Goal: Book appointment/travel/reservation

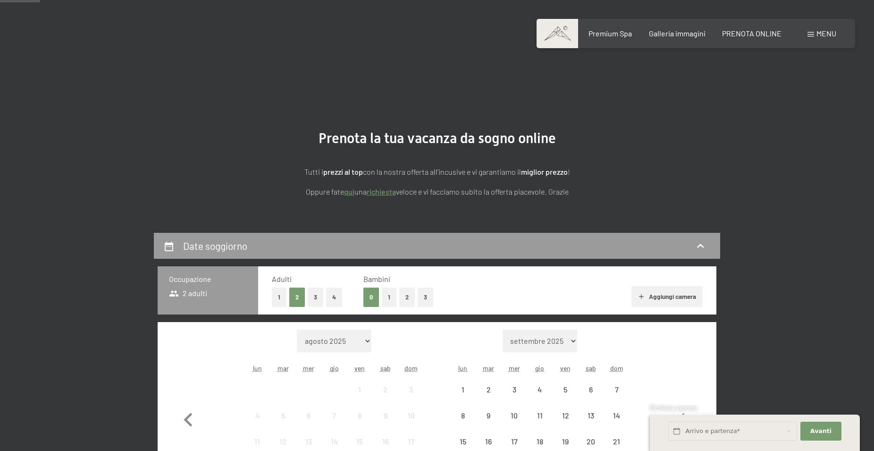
scroll to position [144, 0]
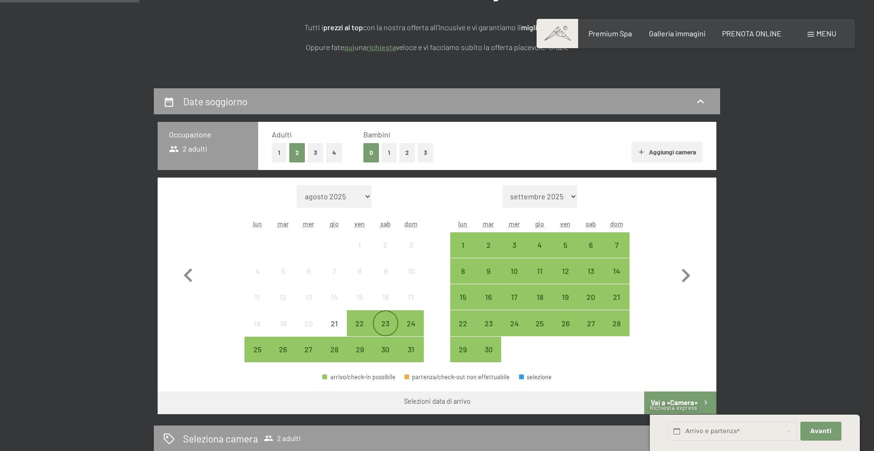
click at [390, 320] on div "23" at bounding box center [386, 331] width 24 height 24
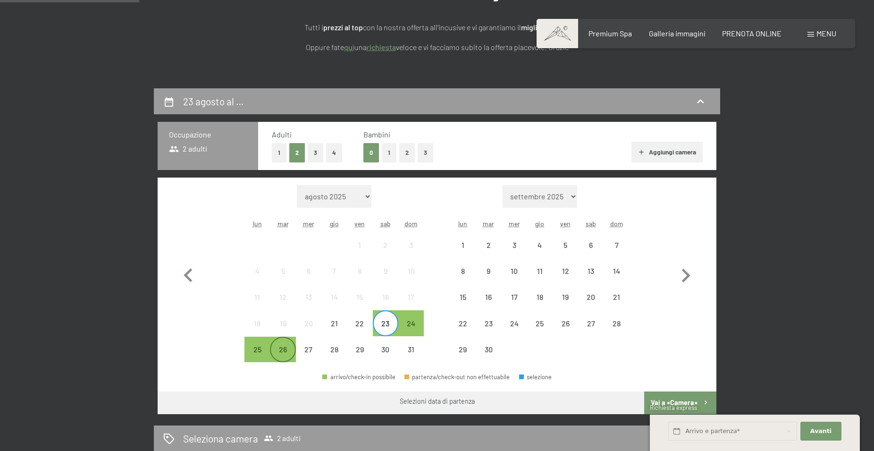
click at [280, 351] on div "26" at bounding box center [283, 357] width 24 height 24
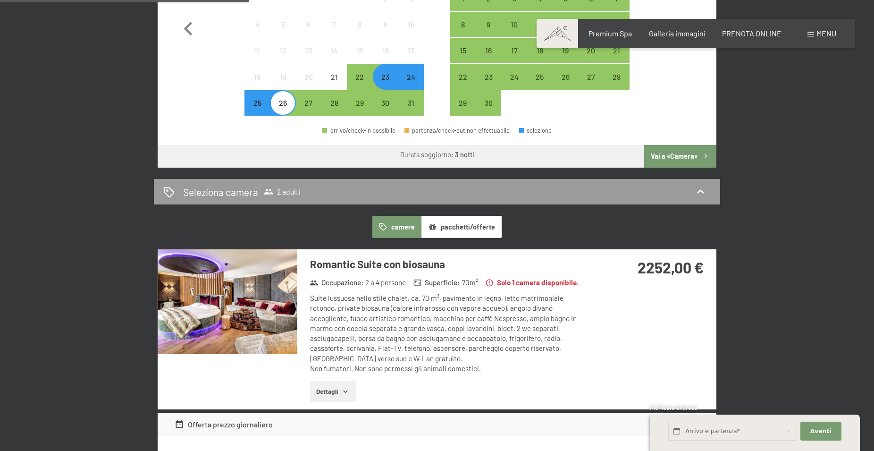
scroll to position [385, 0]
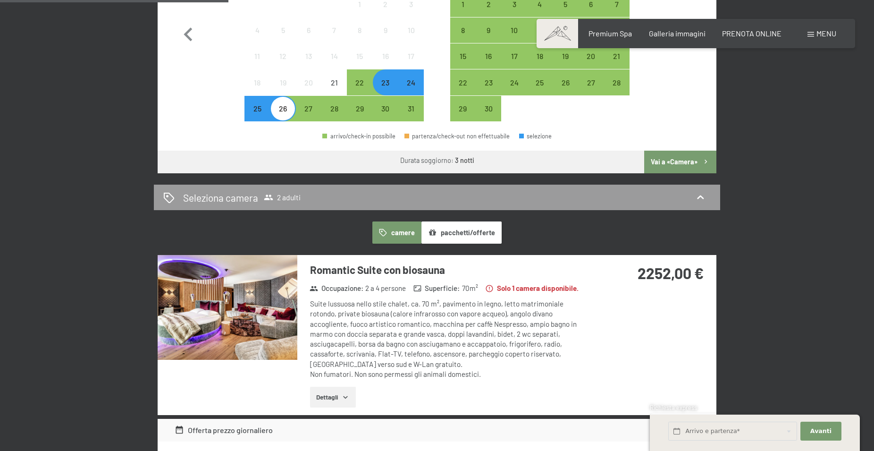
click at [413, 84] on div "24" at bounding box center [411, 91] width 24 height 24
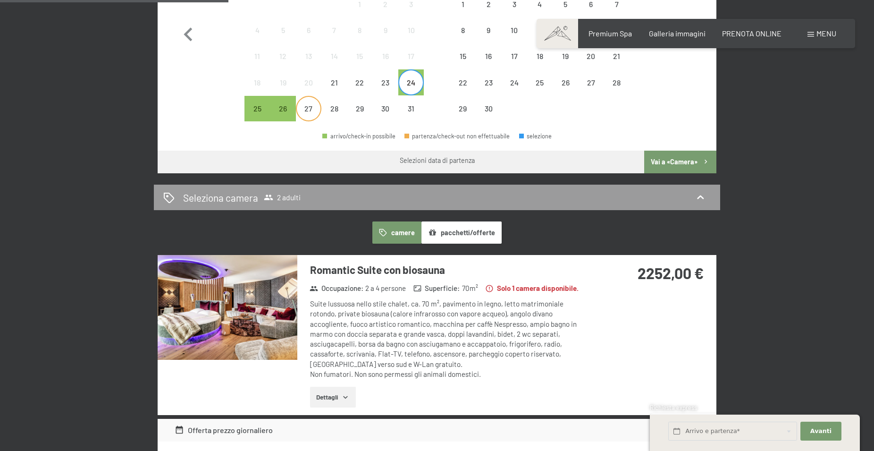
click at [305, 110] on div "27" at bounding box center [309, 117] width 24 height 24
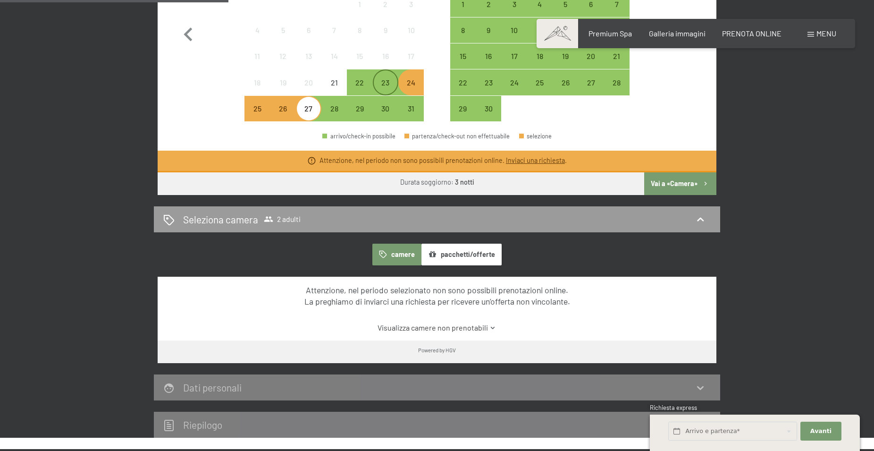
drag, startPoint x: 390, startPoint y: 81, endPoint x: 383, endPoint y: 84, distance: 8.4
click at [389, 81] on div "23" at bounding box center [386, 91] width 24 height 24
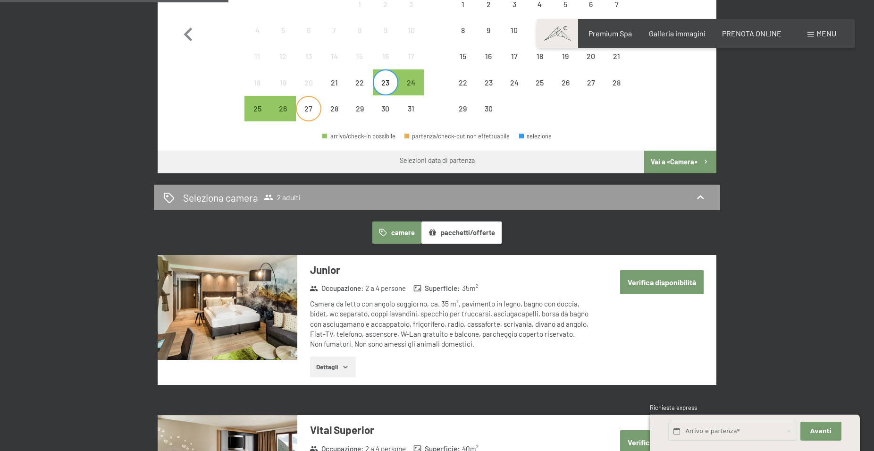
click at [311, 110] on div "27" at bounding box center [309, 117] width 24 height 24
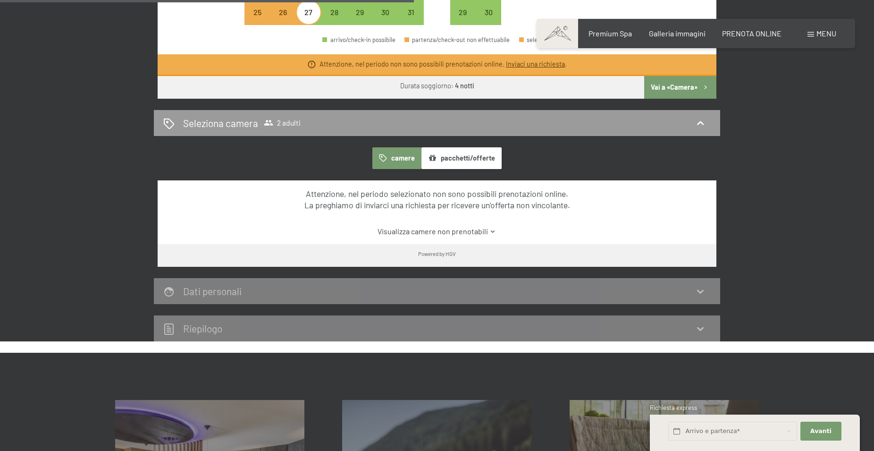
scroll to position [289, 0]
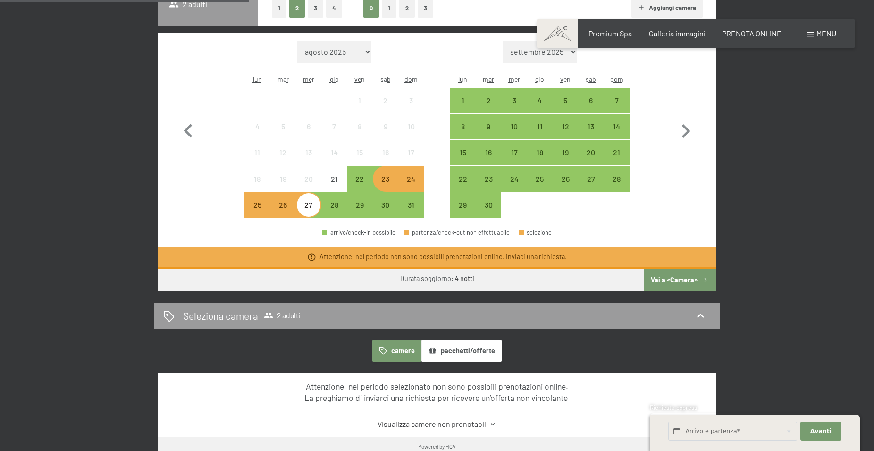
click at [389, 174] on div "23" at bounding box center [386, 179] width 24 height 24
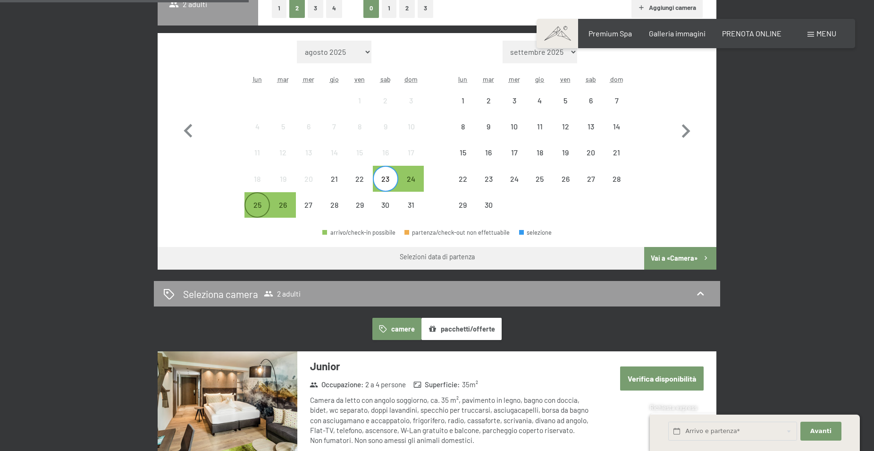
click at [255, 202] on div "25" at bounding box center [257, 213] width 24 height 24
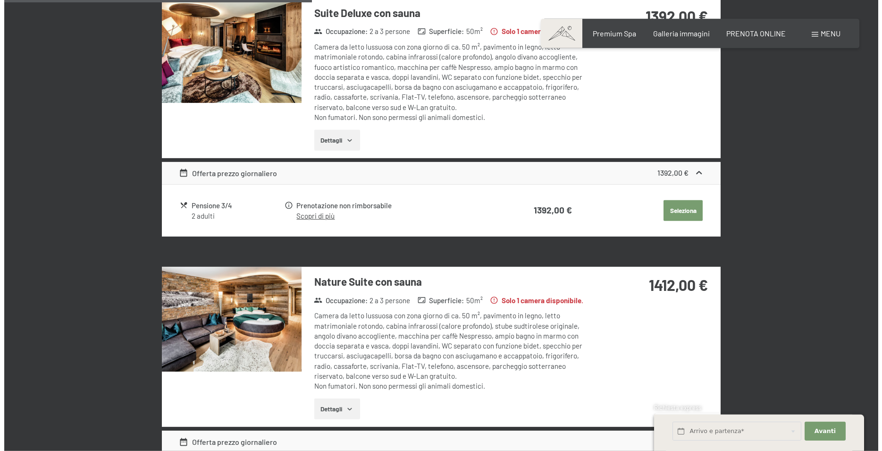
scroll to position [578, 0]
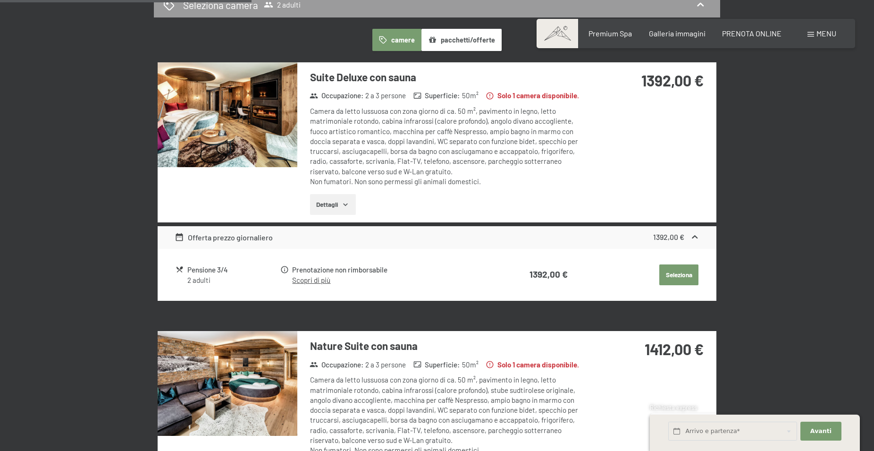
click at [831, 36] on span "Menu" at bounding box center [826, 33] width 20 height 9
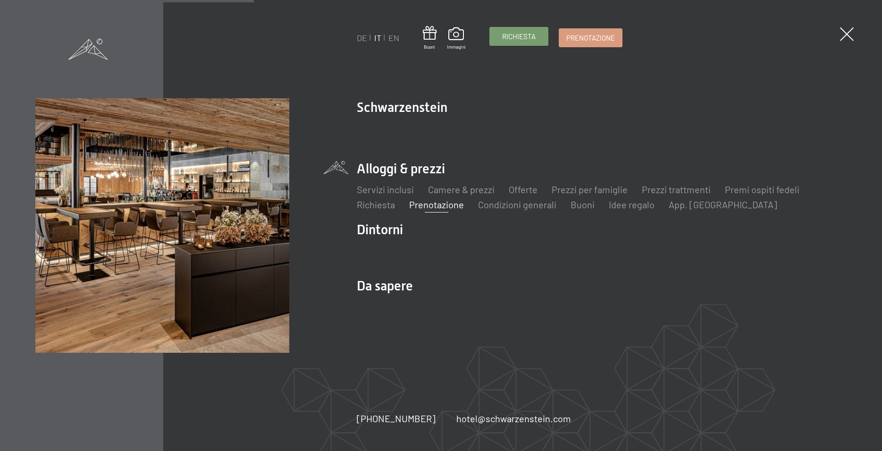
click at [531, 34] on span "Richiesta" at bounding box center [519, 37] width 34 height 10
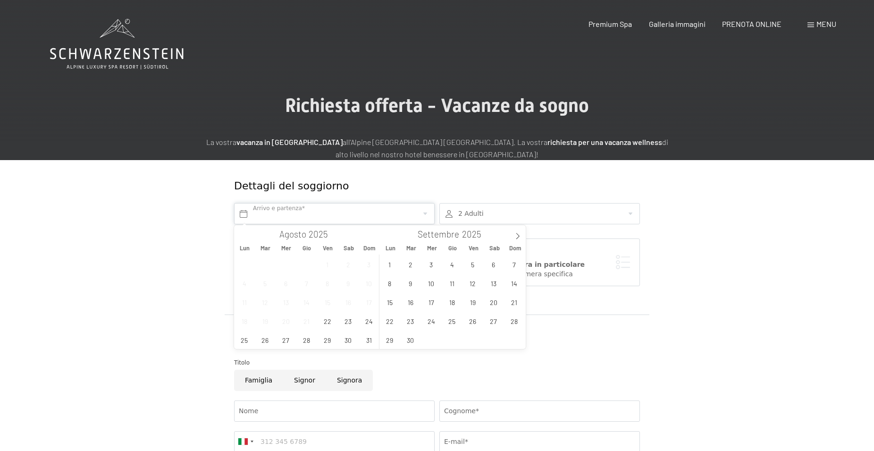
click at [314, 212] on input "text" at bounding box center [334, 213] width 201 height 21
click at [348, 319] on span "23" at bounding box center [348, 320] width 18 height 18
type input "Sab. 23/08/2025"
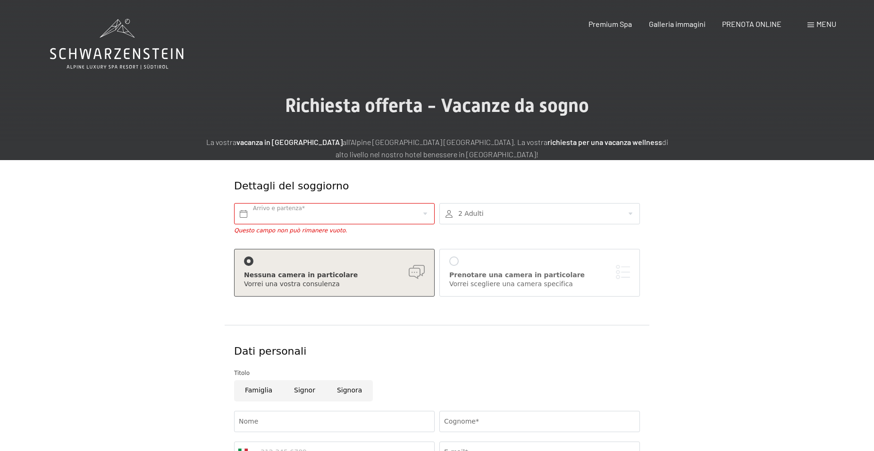
drag, startPoint x: 463, startPoint y: 211, endPoint x: 457, endPoint y: 212, distance: 6.2
click at [463, 212] on div at bounding box center [539, 213] width 201 height 21
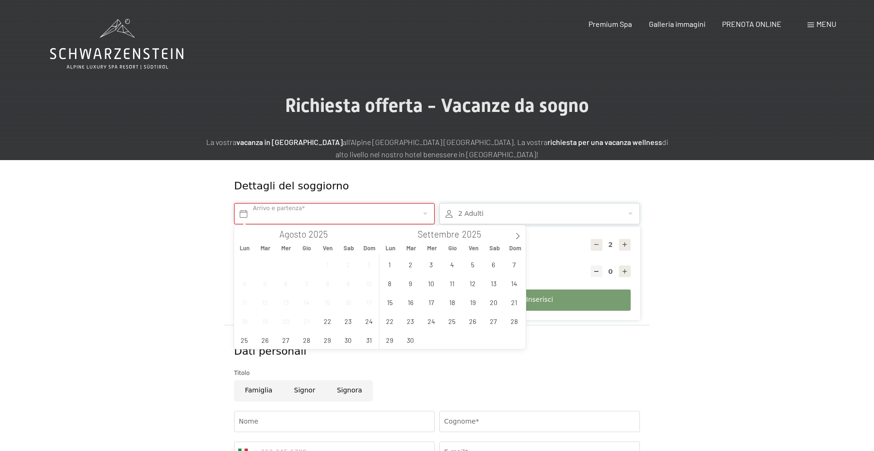
drag, startPoint x: 255, startPoint y: 207, endPoint x: 209, endPoint y: 205, distance: 46.8
click at [244, 207] on input "text" at bounding box center [334, 213] width 201 height 21
click at [346, 318] on span "23" at bounding box center [348, 320] width 18 height 18
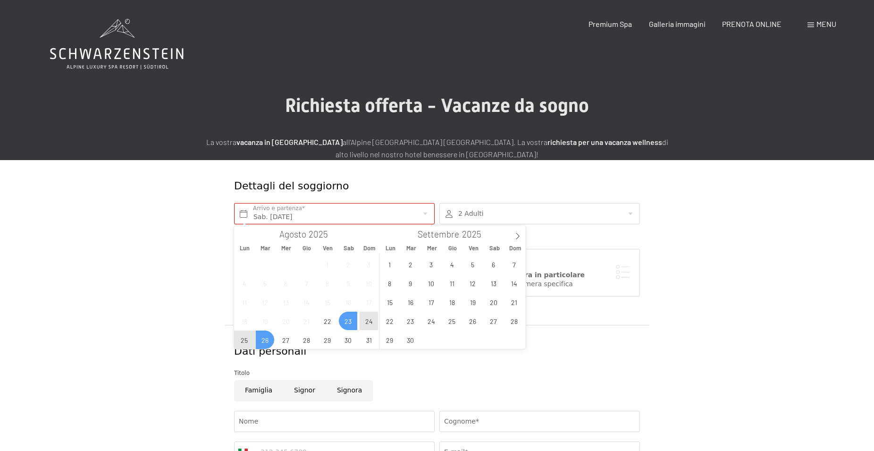
click at [264, 341] on span "26" at bounding box center [265, 339] width 18 height 18
type input "Sab. 23/08/2025 - Mar. 26/08/2025"
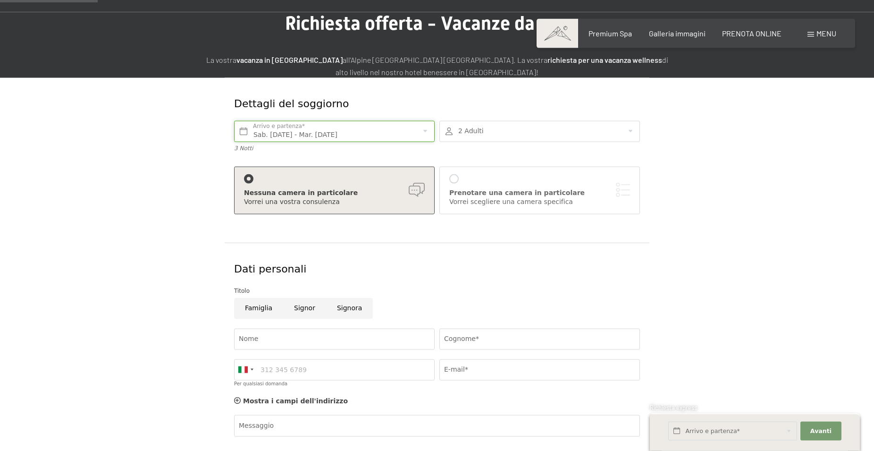
scroll to position [96, 0]
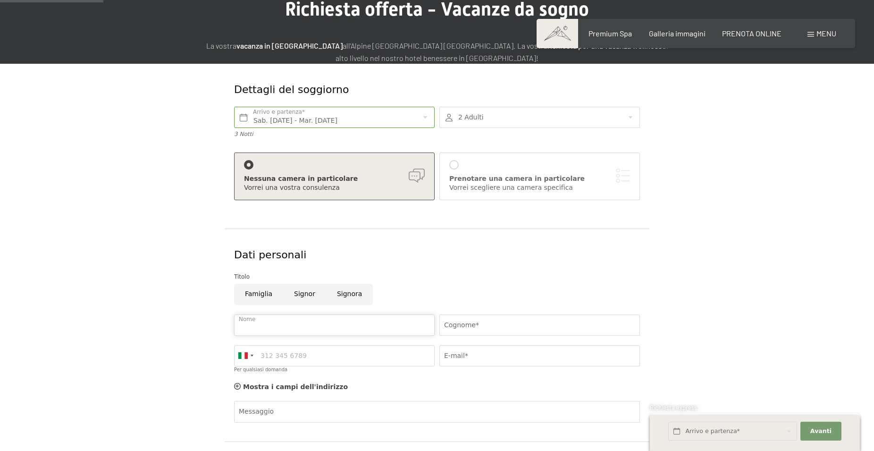
drag, startPoint x: 304, startPoint y: 316, endPoint x: 295, endPoint y: 326, distance: 13.1
click at [303, 320] on input "Nome" at bounding box center [334, 324] width 201 height 21
type input "veronica"
click at [461, 317] on input "Cognome*" at bounding box center [539, 324] width 201 height 21
type input "mattivi"
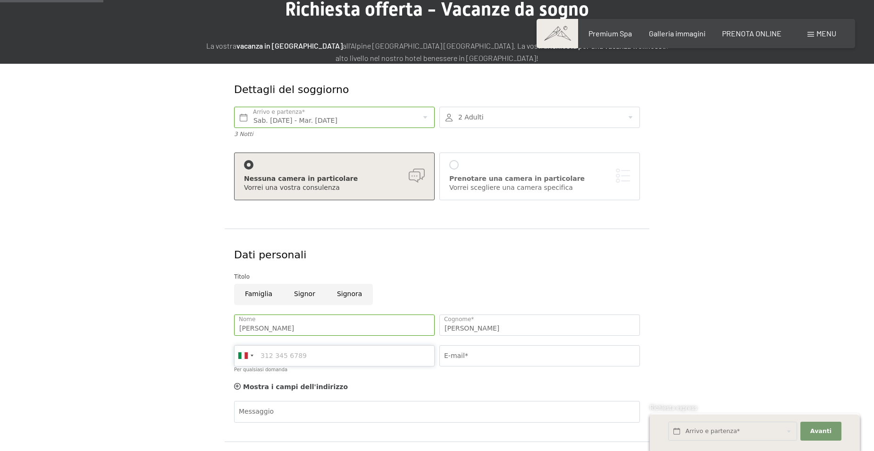
click at [302, 358] on input "Per qualsiasi domanda" at bounding box center [334, 355] width 201 height 21
type input "3477809702"
drag, startPoint x: 475, startPoint y: 347, endPoint x: 498, endPoint y: 353, distance: 23.8
click at [472, 349] on input "E-mail*" at bounding box center [539, 355] width 201 height 21
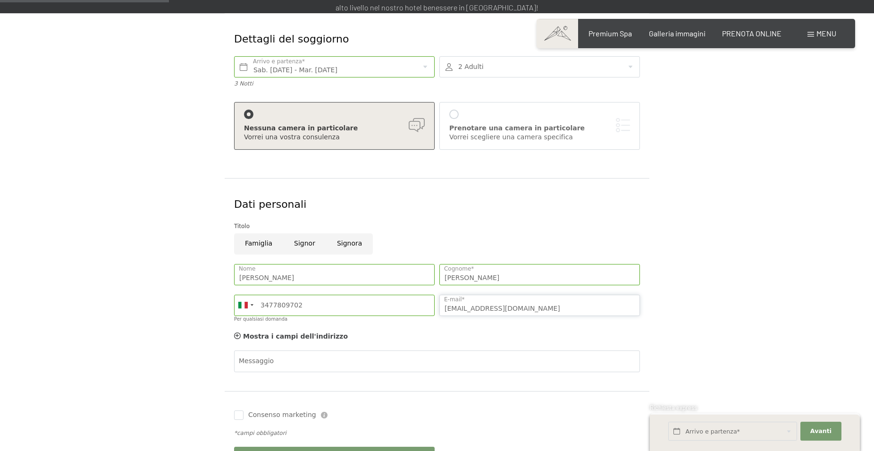
scroll to position [193, 0]
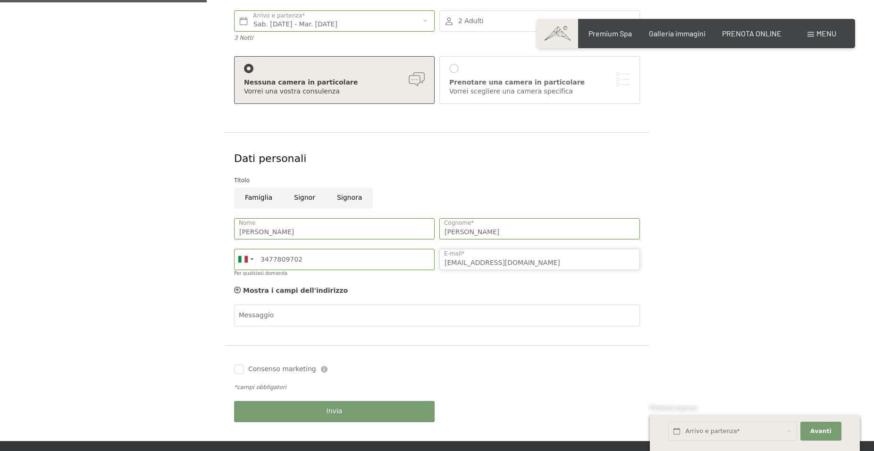
type input "veriu86@gmail.com"
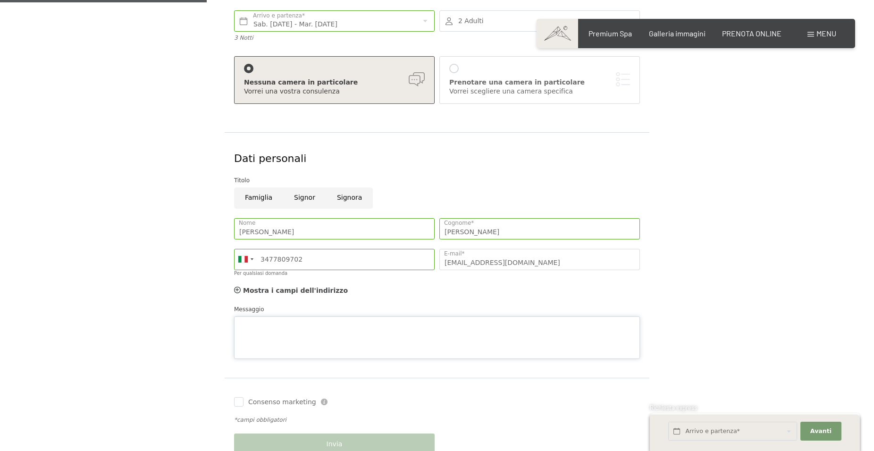
click at [277, 316] on textarea "Messaggio" at bounding box center [437, 337] width 406 height 42
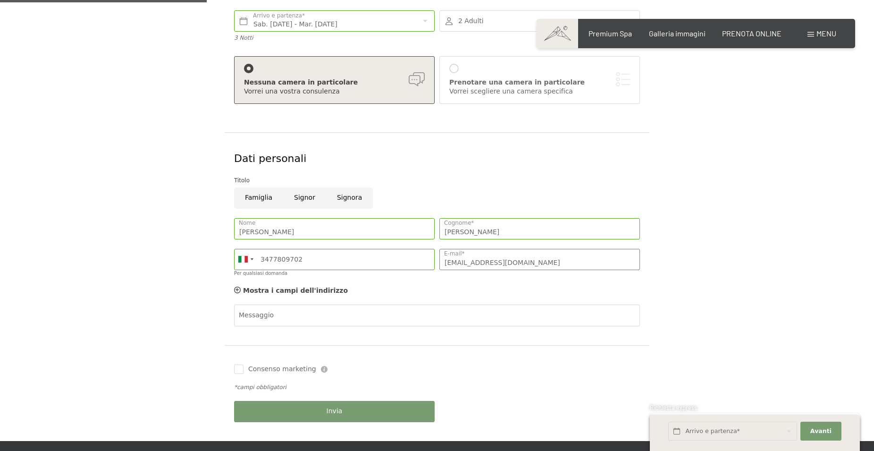
click at [235, 286] on div "Mostra i campi dell'indirizzo Nascondere i campi dell'indirizzo" at bounding box center [437, 290] width 411 height 19
click at [235, 290] on icon at bounding box center [237, 289] width 7 height 7
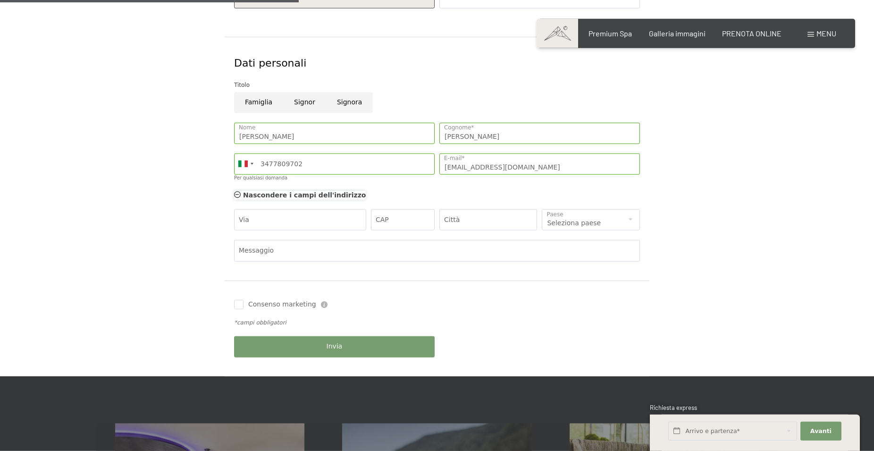
scroll to position [289, 0]
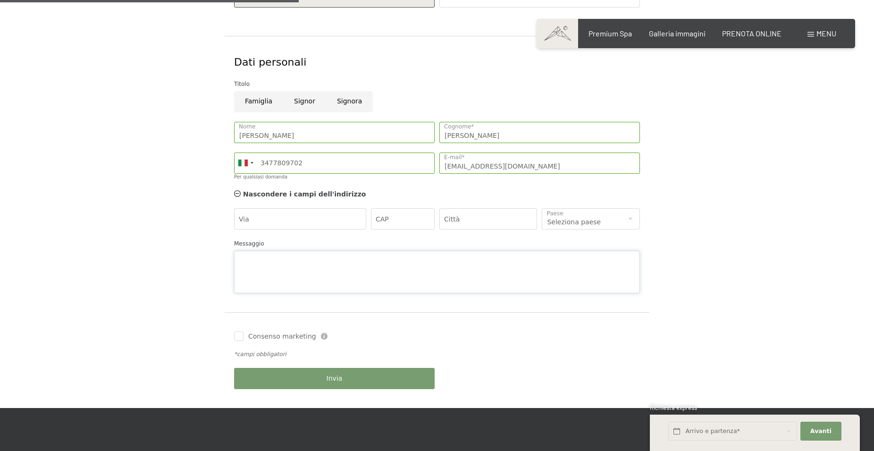
click at [270, 251] on textarea "Messaggio" at bounding box center [437, 272] width 406 height 42
type textarea "ci sono forse stanze più economiche rispetto a quelle che vedo sul sito? garzie"
click at [357, 386] on div "Invia" at bounding box center [334, 378] width 205 height 31
drag, startPoint x: 347, startPoint y: 106, endPoint x: 342, endPoint y: 110, distance: 6.7
click at [347, 104] on input "Signora" at bounding box center [349, 101] width 47 height 21
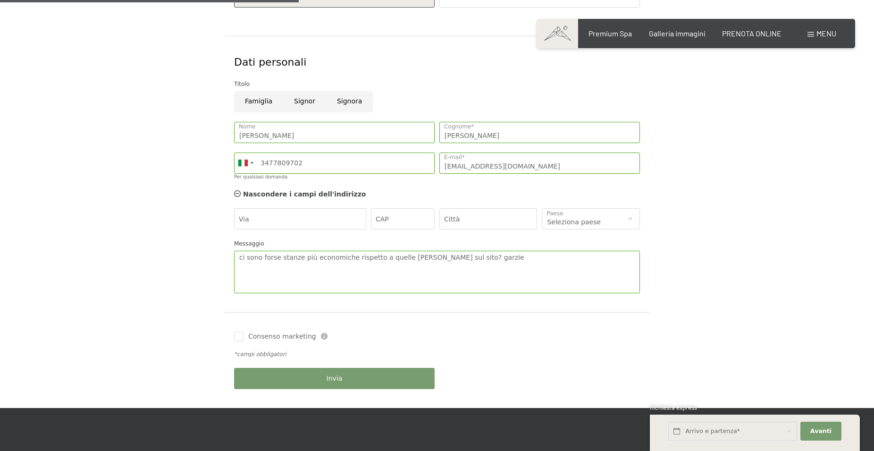
radio input "true"
click at [292, 377] on button "Invia" at bounding box center [334, 378] width 201 height 21
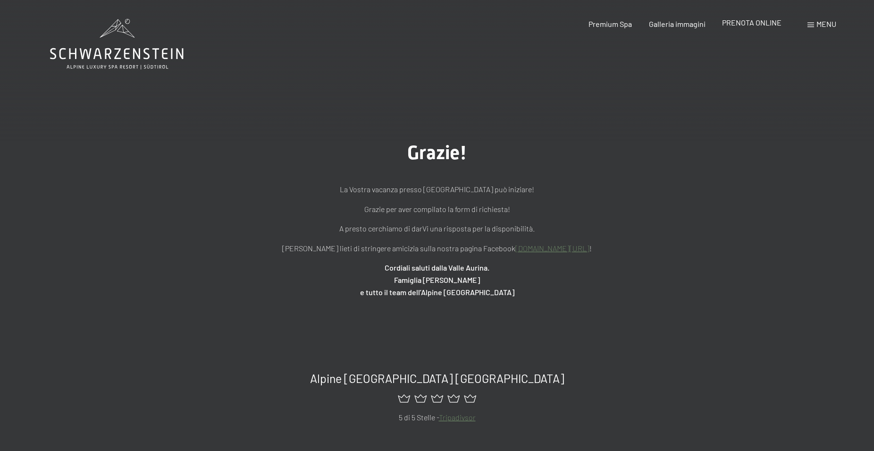
click at [770, 24] on span "PRENOTA ONLINE" at bounding box center [751, 22] width 59 height 9
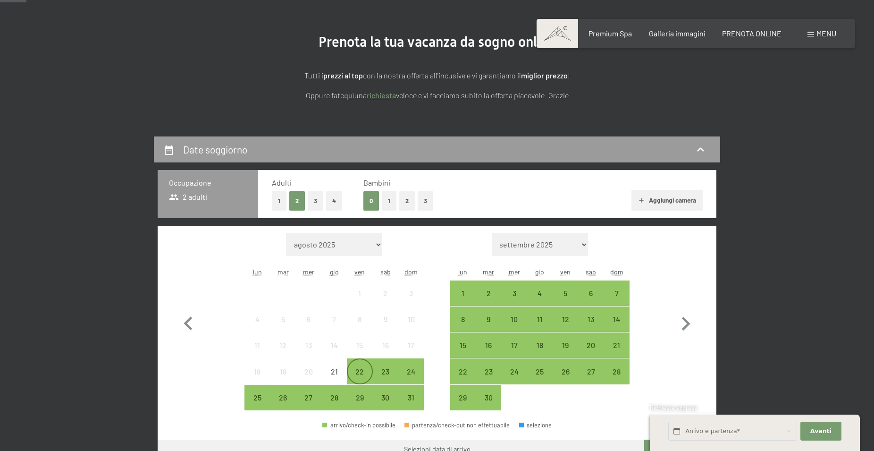
scroll to position [96, 0]
click at [382, 369] on div "23" at bounding box center [386, 380] width 24 height 24
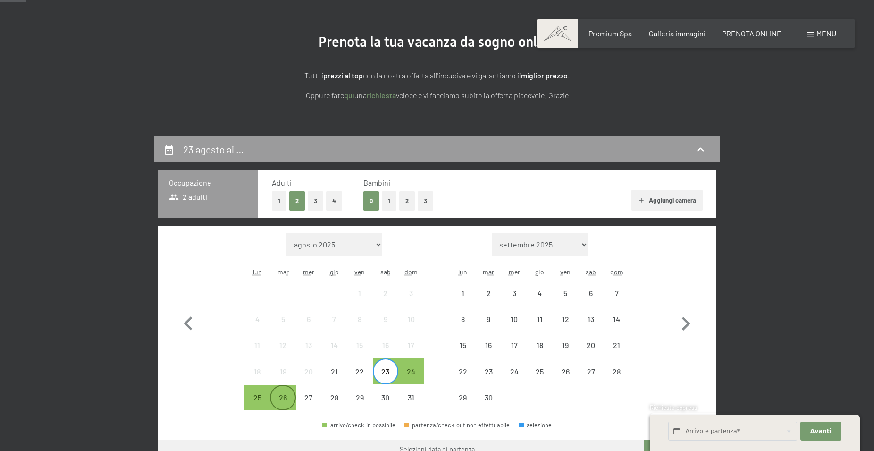
click at [286, 390] on div "26" at bounding box center [283, 398] width 24 height 24
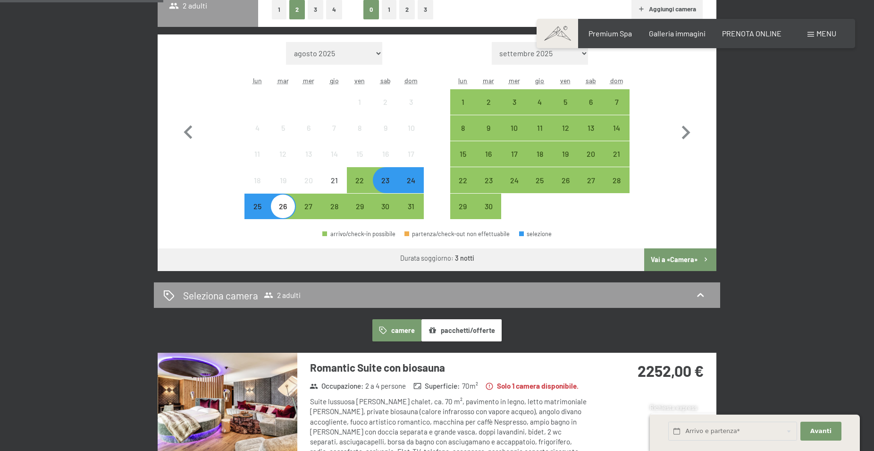
scroll to position [337, 0]
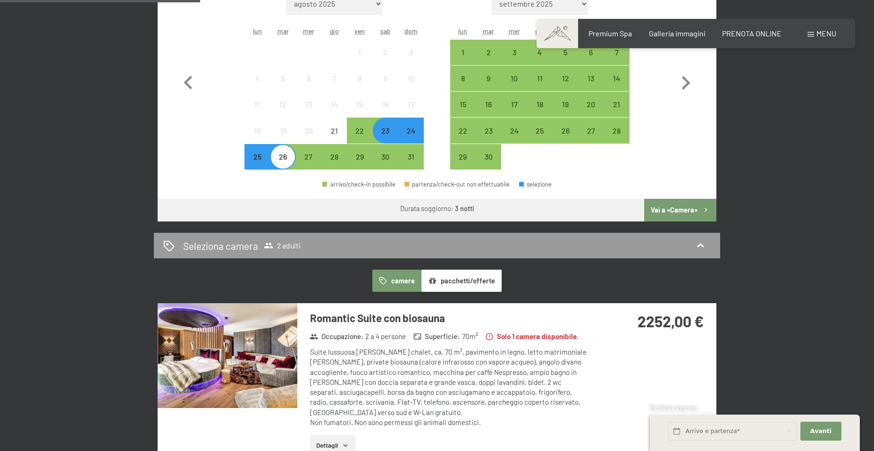
click at [381, 132] on div "23" at bounding box center [386, 139] width 24 height 24
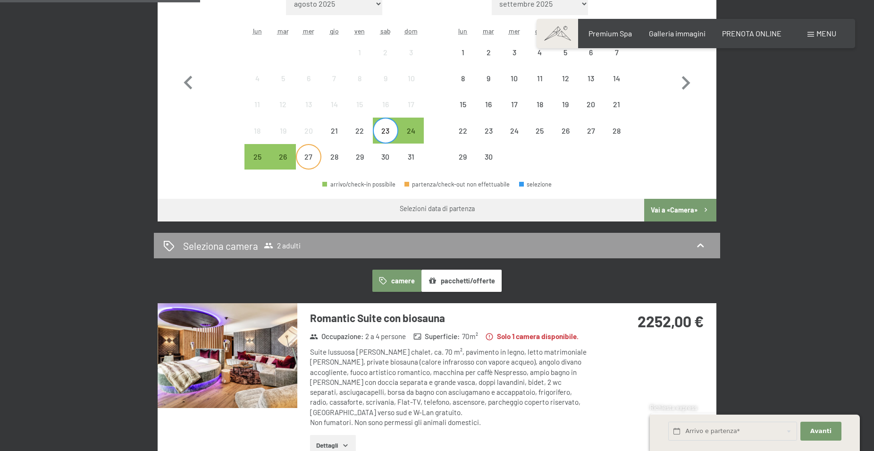
click at [308, 158] on div "27" at bounding box center [309, 165] width 24 height 24
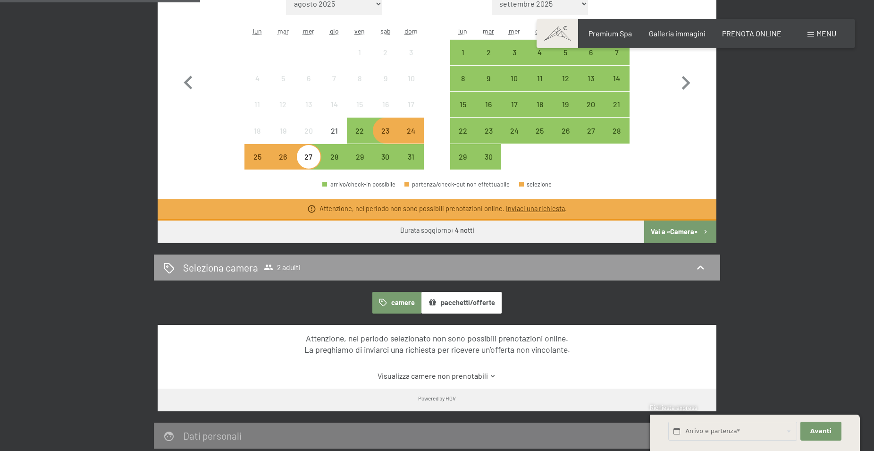
click at [420, 132] on div "24" at bounding box center [411, 139] width 24 height 24
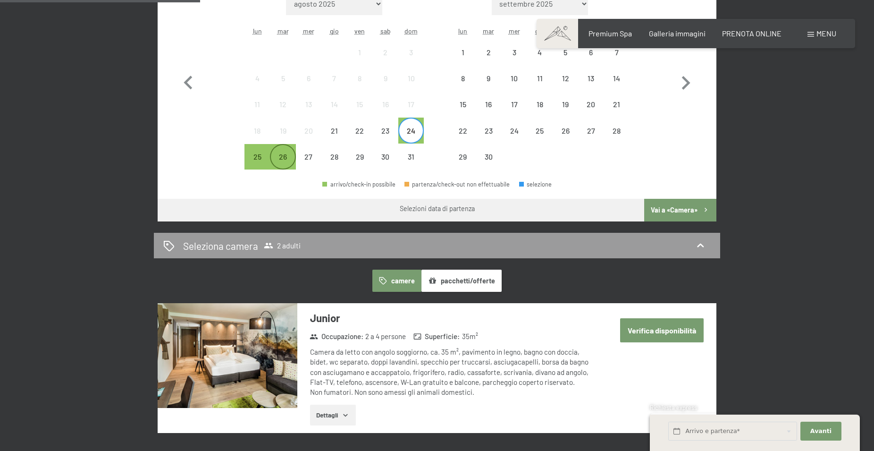
click at [283, 155] on div "26" at bounding box center [283, 165] width 24 height 24
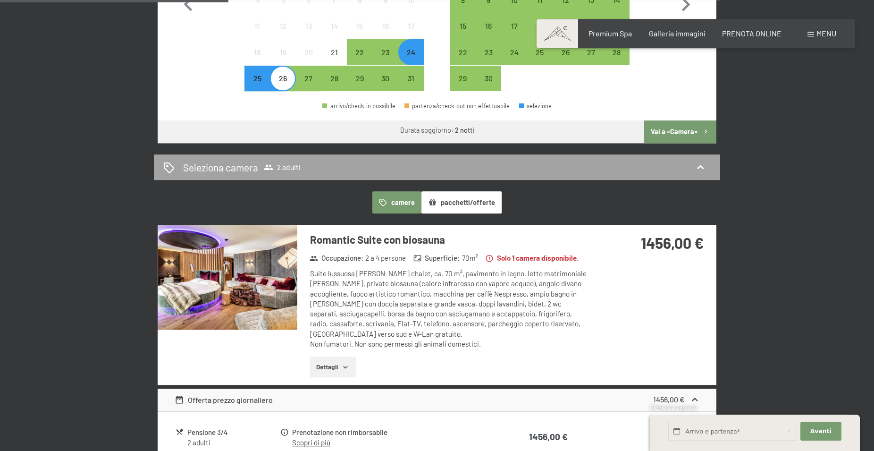
scroll to position [385, 0]
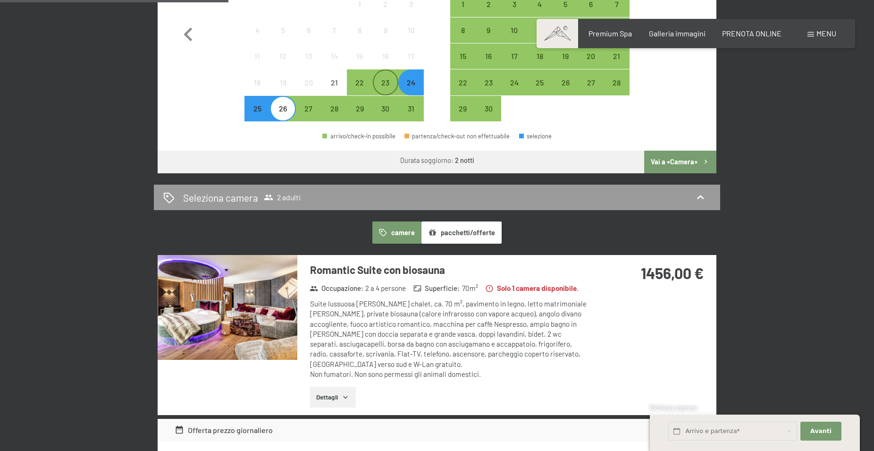
click at [381, 84] on div "23" at bounding box center [386, 91] width 24 height 24
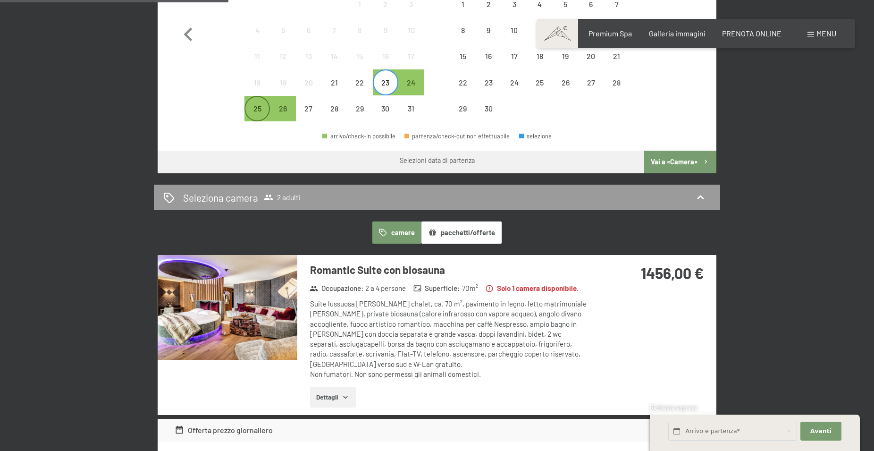
click at [260, 109] on div "25" at bounding box center [257, 117] width 24 height 24
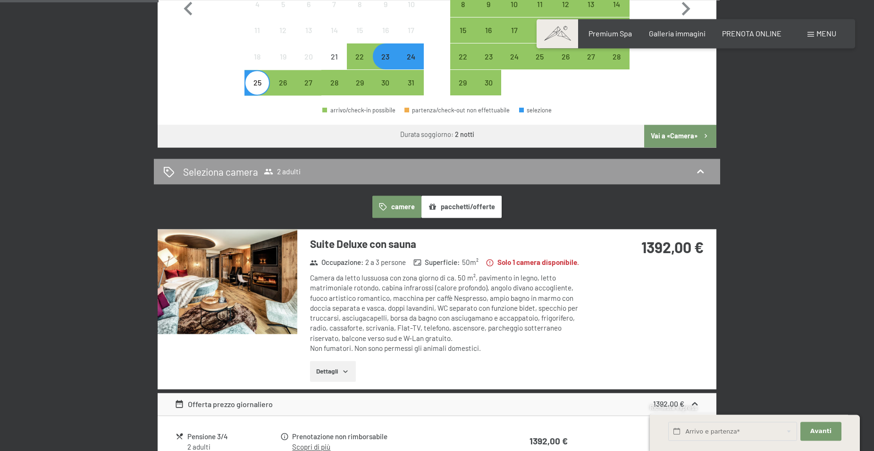
scroll to position [337, 0]
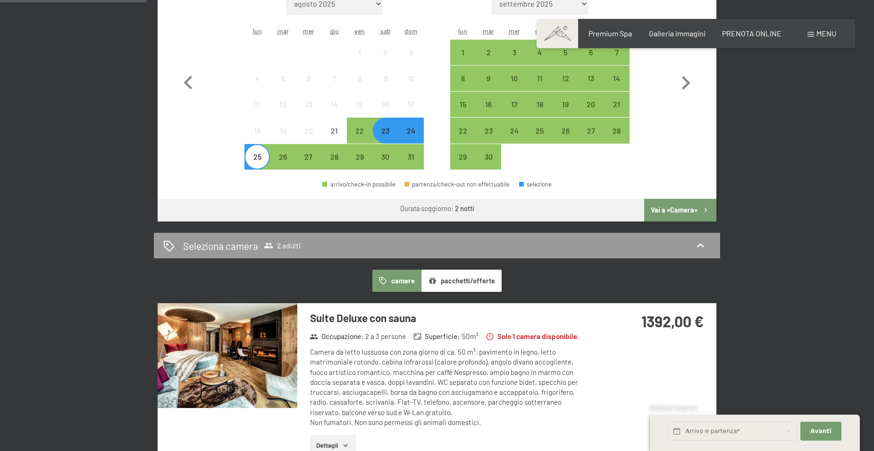
click at [384, 131] on div "23" at bounding box center [386, 139] width 24 height 24
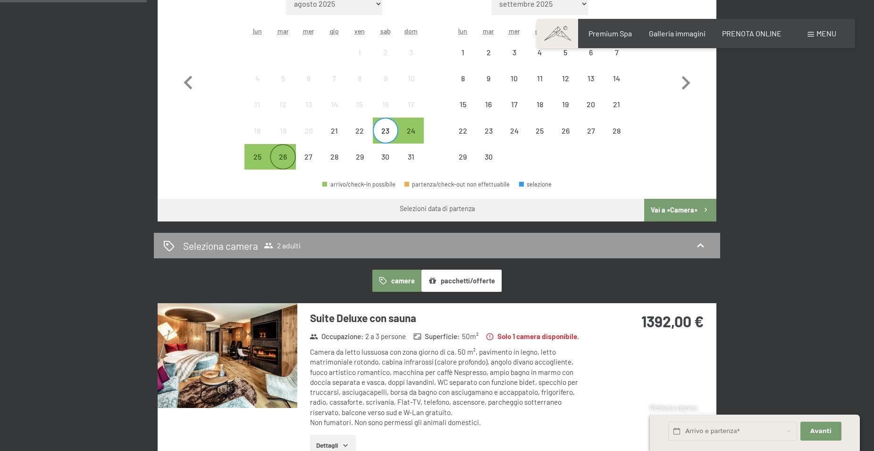
click at [286, 157] on div "26" at bounding box center [283, 165] width 24 height 24
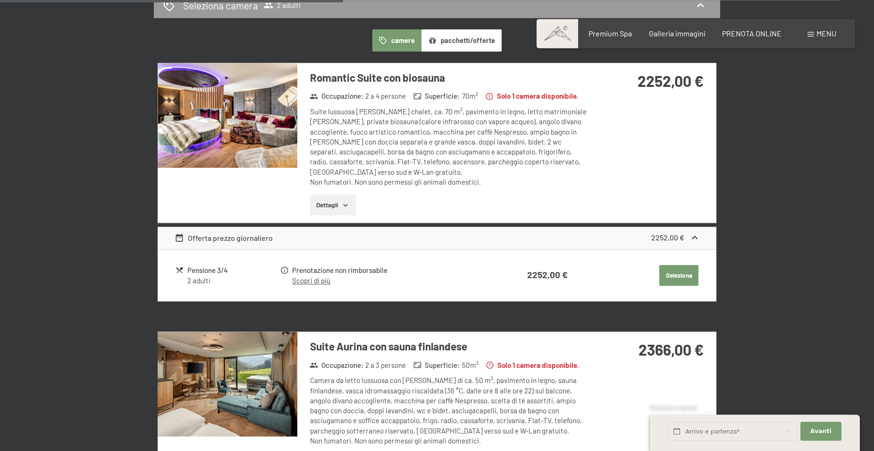
scroll to position [578, 0]
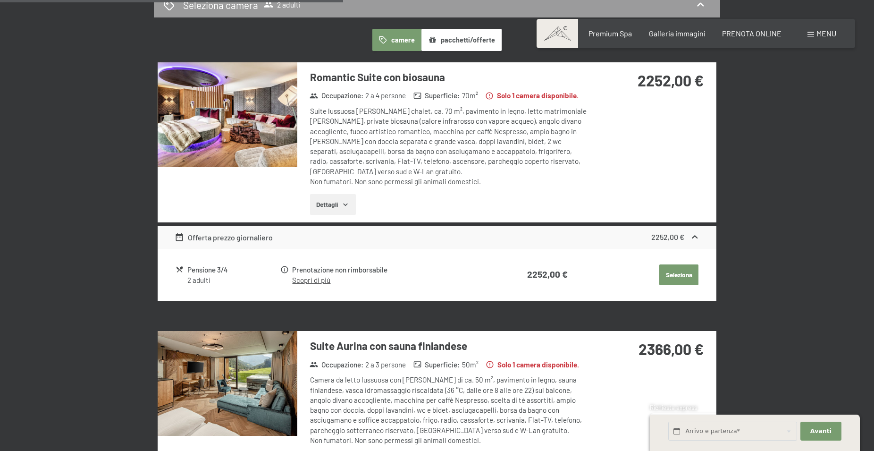
click at [685, 264] on button "Seleziona" at bounding box center [678, 274] width 39 height 21
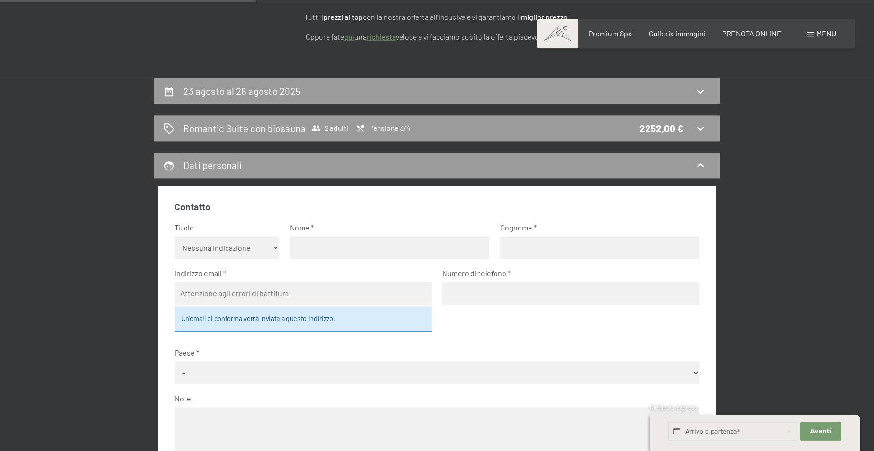
scroll to position [103, 0]
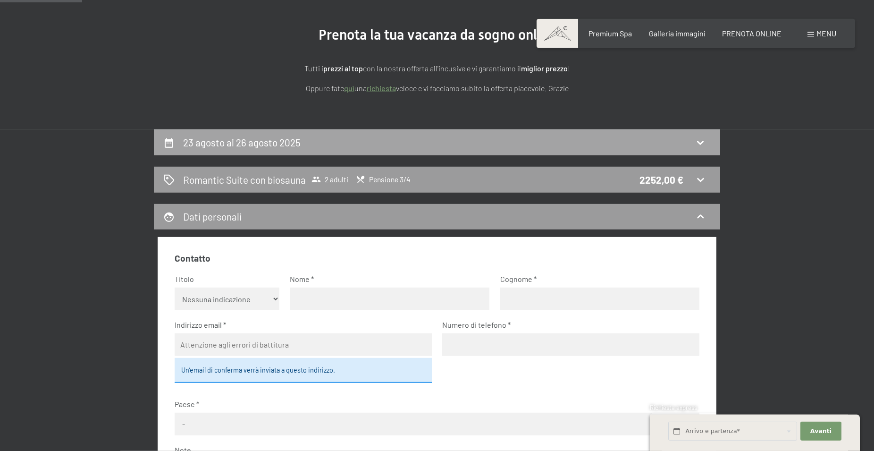
click at [222, 132] on div "23 agosto al 26 agosto 2025" at bounding box center [437, 142] width 566 height 26
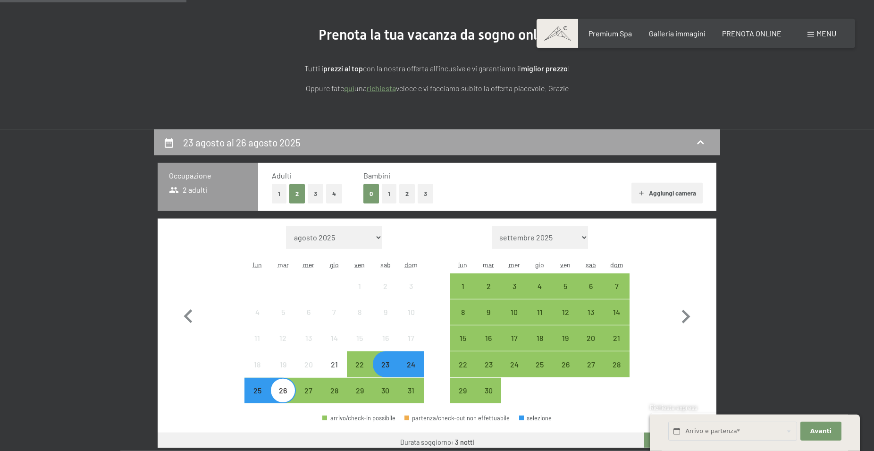
scroll to position [233, 0]
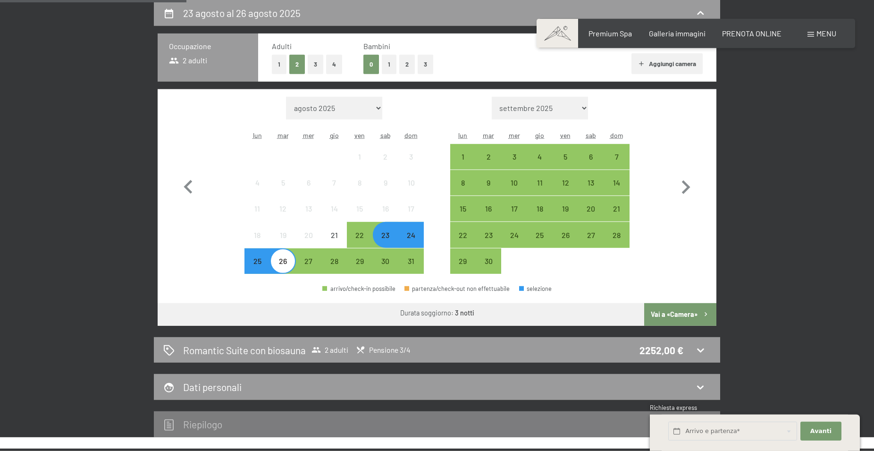
click at [415, 235] on div "24" at bounding box center [411, 243] width 24 height 24
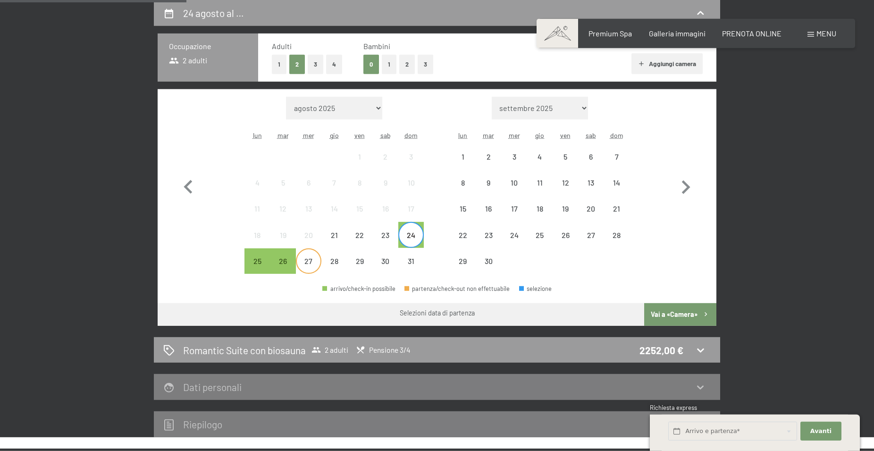
click at [303, 266] on div "27" at bounding box center [309, 269] width 24 height 24
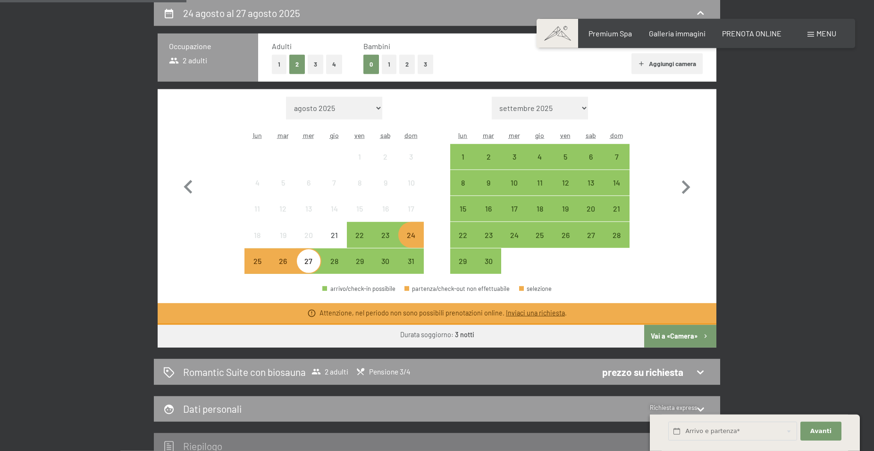
click at [259, 265] on div "25" at bounding box center [257, 269] width 24 height 24
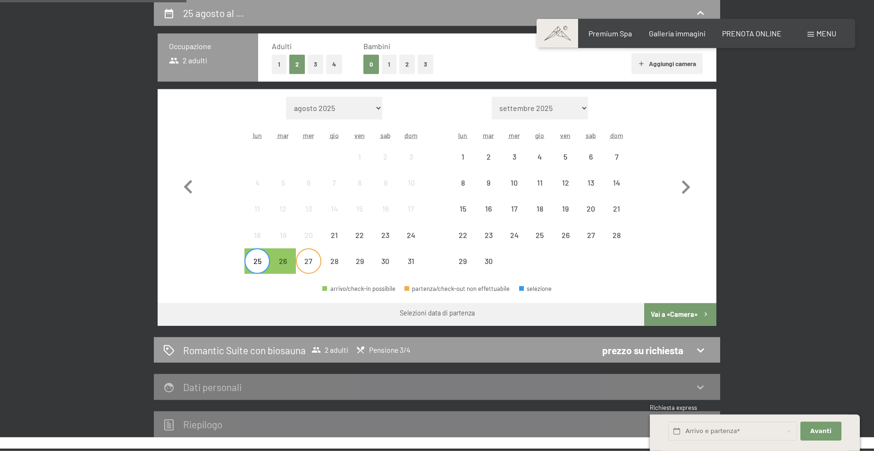
click at [315, 264] on div "27" at bounding box center [309, 269] width 24 height 24
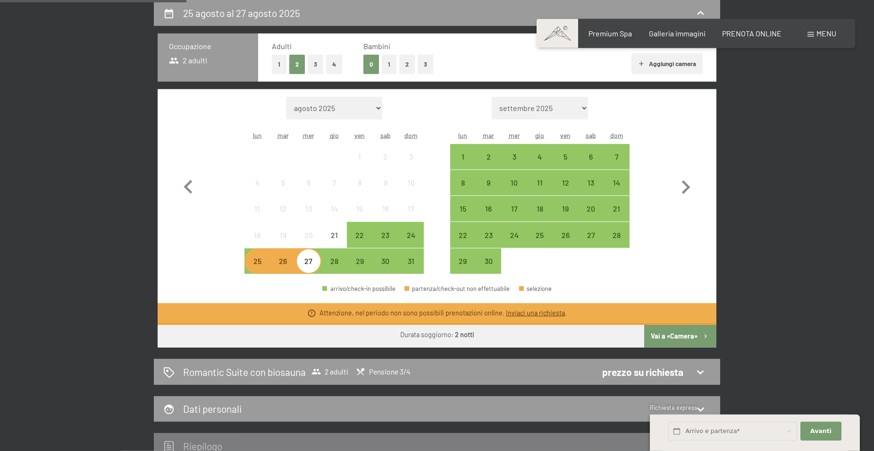
click at [58, 206] on div "25 agosto al 27 agosto 2025 Occupazione 2 adulti Adulti 1 2 3 4 Bambini 0 1 2 3…" at bounding box center [437, 229] width 874 height 459
